Goal: Find specific page/section: Find specific page/section

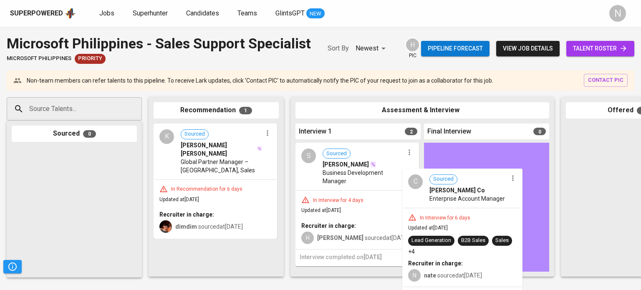
drag, startPoint x: 378, startPoint y: 208, endPoint x: 469, endPoint y: 205, distance: 91.4
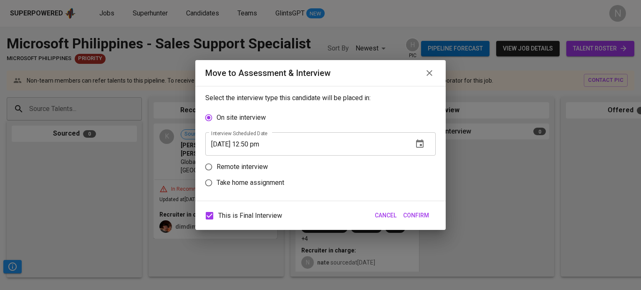
click at [250, 165] on p "Remote interview" at bounding box center [241, 167] width 51 height 10
click at [216, 165] on input "Remote interview" at bounding box center [209, 167] width 16 height 16
radio input "true"
click at [244, 215] on span "This is Final Interview" at bounding box center [250, 216] width 64 height 10
click at [218, 215] on input "This is Final Interview" at bounding box center [210, 216] width 18 height 18
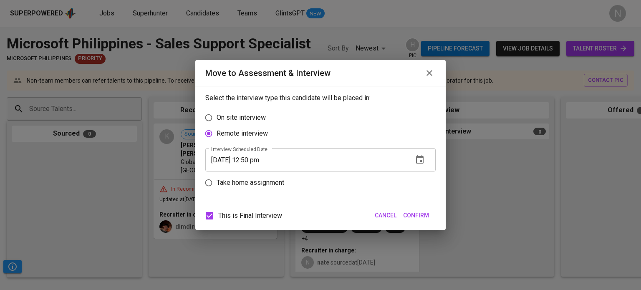
checkbox input "false"
click at [420, 159] on icon "button" at bounding box center [420, 160] width 10 height 10
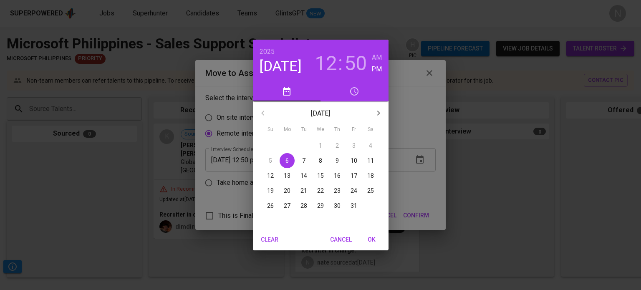
click at [346, 64] on h3 "50" at bounding box center [355, 63] width 23 height 23
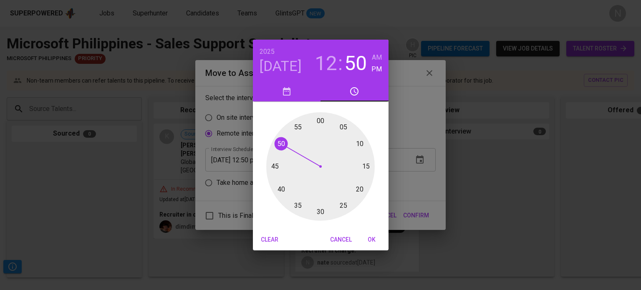
click at [324, 67] on h3 "12" at bounding box center [325, 63] width 23 height 23
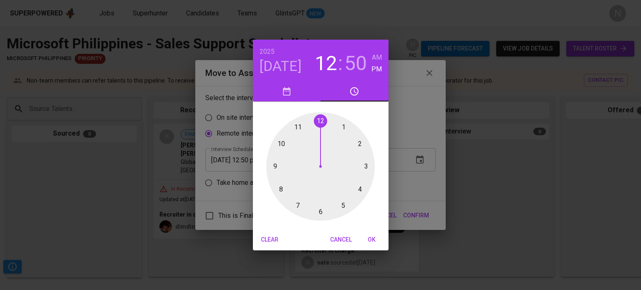
click at [359, 190] on div at bounding box center [320, 166] width 108 height 108
click at [319, 120] on div at bounding box center [320, 166] width 108 height 108
type input "10/06/2025 04:00 pm"
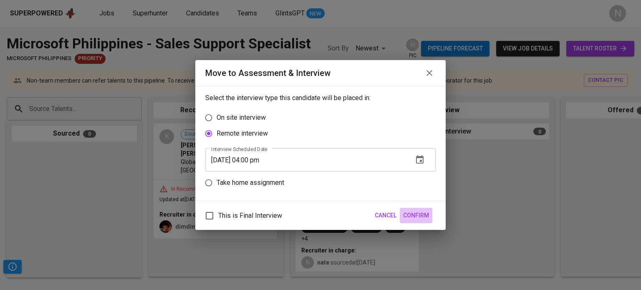
click at [413, 215] on span "Confirm" at bounding box center [416, 215] width 26 height 10
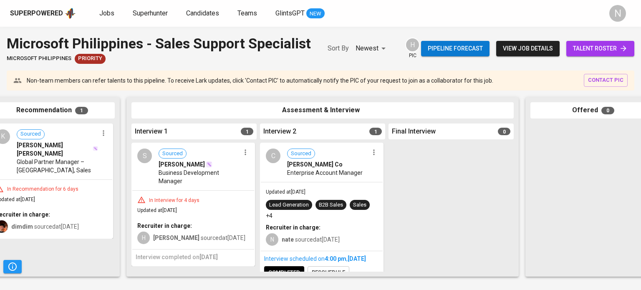
scroll to position [0, 351]
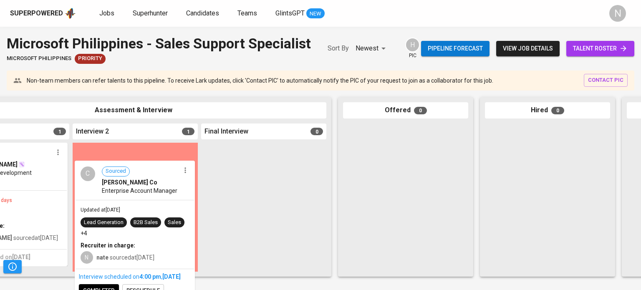
drag, startPoint x: 168, startPoint y: 213, endPoint x: 174, endPoint y: 208, distance: 8.3
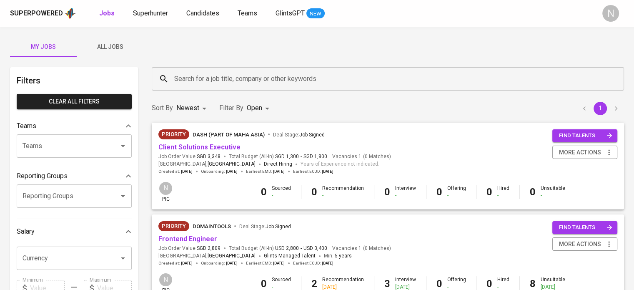
click at [150, 13] on span "Superhunter" at bounding box center [150, 13] width 35 height 8
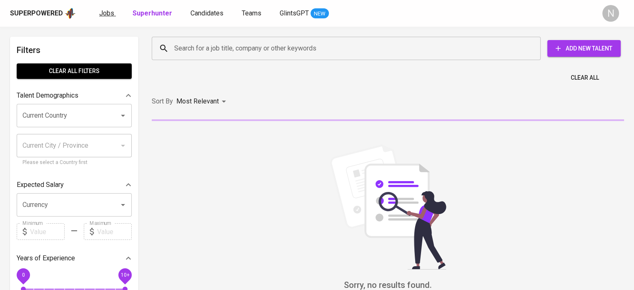
click at [108, 10] on span "Jobs" at bounding box center [106, 13] width 15 height 8
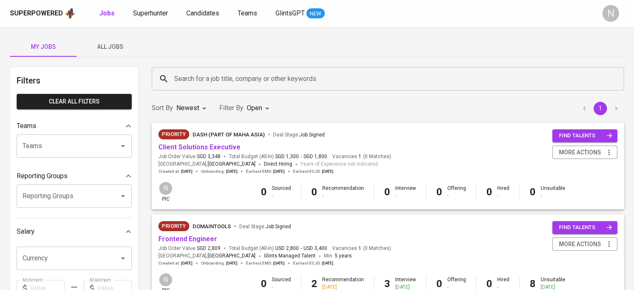
click at [105, 35] on div "My Jobs All Jobs Filters Clear All filters Teams Teams Teams Reporting Groups R…" at bounding box center [317, 287] width 634 height 521
click at [118, 45] on span "All Jobs" at bounding box center [110, 47] width 57 height 10
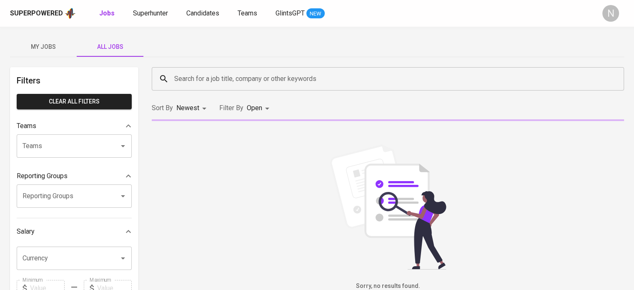
click at [202, 76] on input "Search for a job title, company or other keywords" at bounding box center [390, 79] width 436 height 16
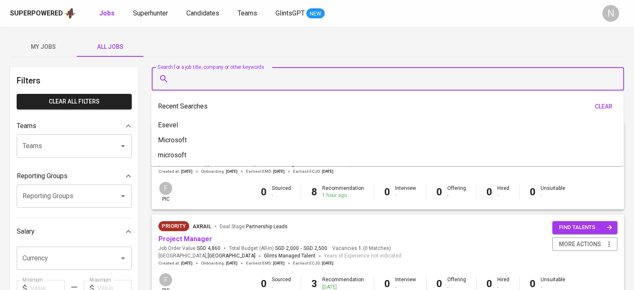
click at [202, 76] on input "Search for a job title, company or other keywords" at bounding box center [390, 79] width 436 height 16
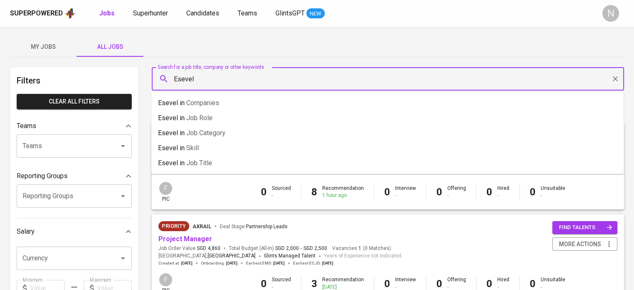
type input "Esevel"
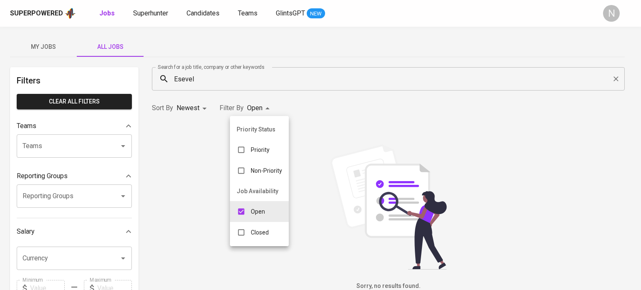
click at [259, 109] on body "Superpowered Jobs Superhunter Candidates Teams GlintsGPT NEW N My Jobs All Jobs…" at bounding box center [320, 284] width 641 height 569
click at [249, 230] on input "checkbox" at bounding box center [241, 232] width 16 height 16
checkbox input "true"
type input "OPEN,CLOSE"
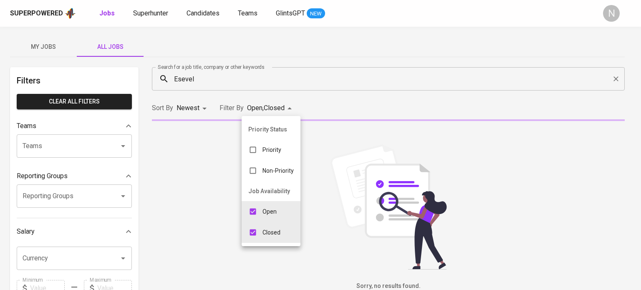
click at [256, 207] on input "checkbox" at bounding box center [253, 212] width 16 height 16
checkbox input "false"
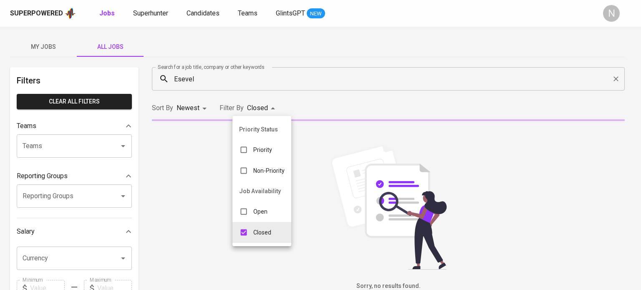
type input "CLOSE"
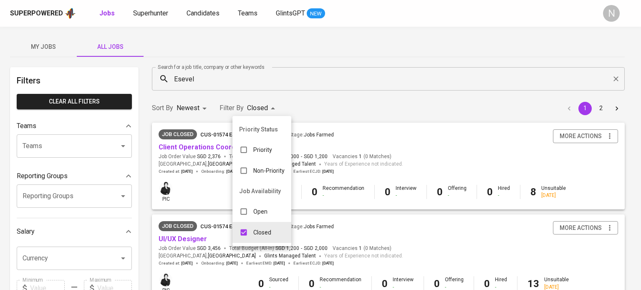
click at [341, 102] on div at bounding box center [320, 145] width 641 height 290
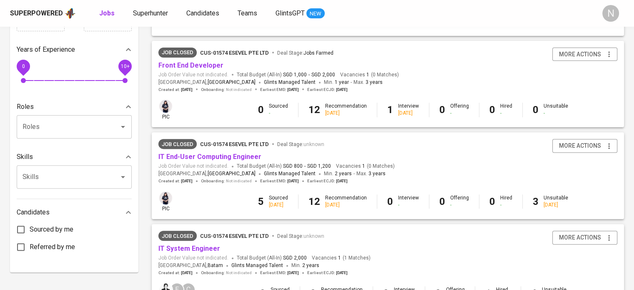
scroll to position [292, 0]
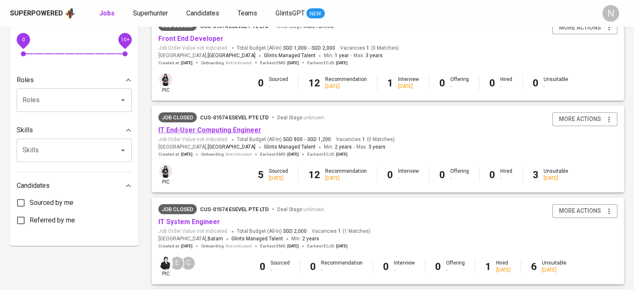
click at [200, 130] on link "IT End-User Computing Engineer" at bounding box center [209, 130] width 103 height 8
